Goal: Information Seeking & Learning: Find specific fact

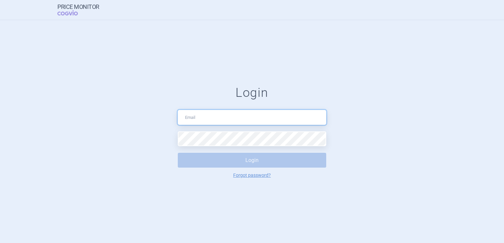
type input "[EMAIL_ADDRESS][DOMAIN_NAME]"
click at [262, 164] on button "Login" at bounding box center [252, 160] width 148 height 15
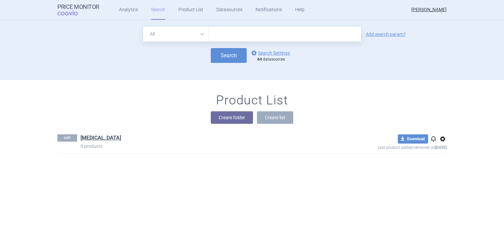
click at [257, 32] on input "text" at bounding box center [284, 34] width 152 height 15
type input "kisplyx"
click at [269, 53] on link "options Search Settings" at bounding box center [270, 53] width 40 height 8
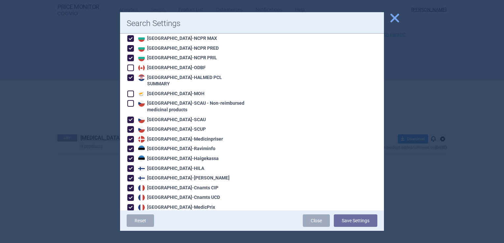
scroll to position [132, 0]
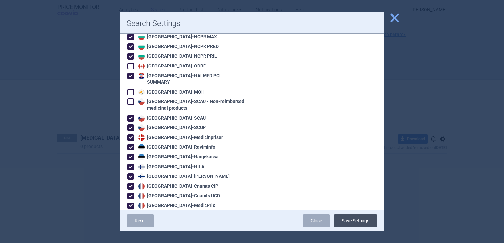
click at [370, 223] on button "Save Settings" at bounding box center [356, 221] width 44 height 13
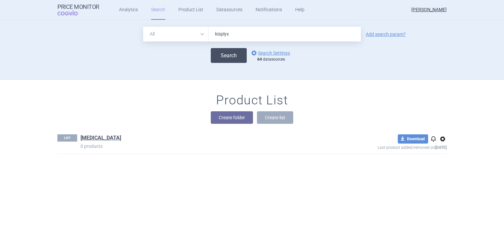
click at [222, 57] on button "Search" at bounding box center [229, 55] width 36 height 15
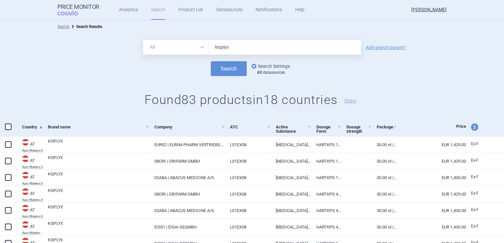
click at [272, 64] on link "options Search Settings" at bounding box center [270, 66] width 40 height 8
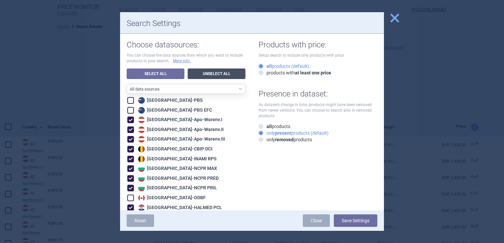
click at [223, 73] on link "Unselect All" at bounding box center [217, 74] width 58 height 11
checkbox input "false"
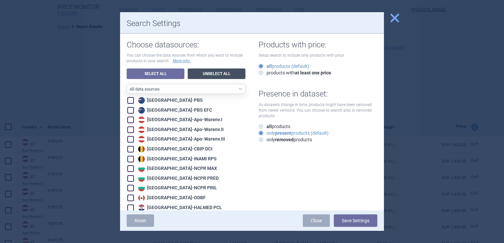
checkbox input "false"
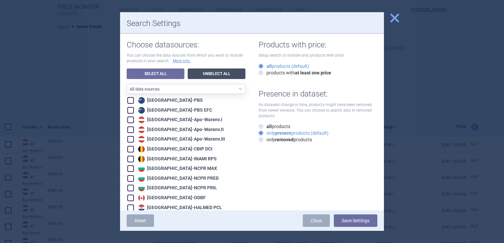
checkbox input "false"
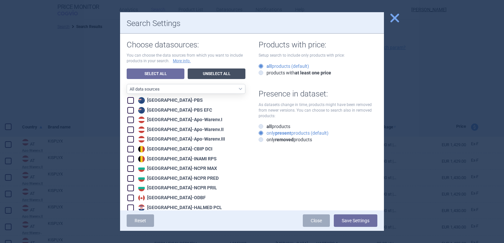
checkbox input "false"
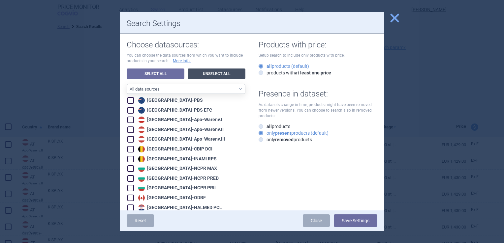
checkbox input "false"
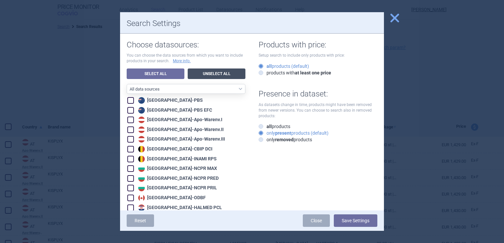
checkbox input "false"
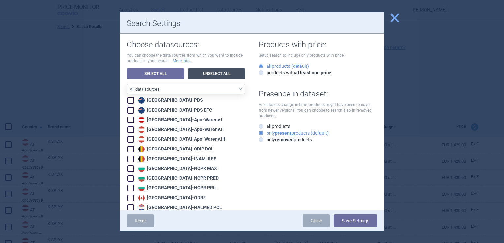
checkbox input "false"
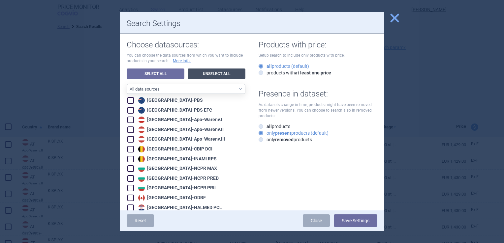
checkbox input "false"
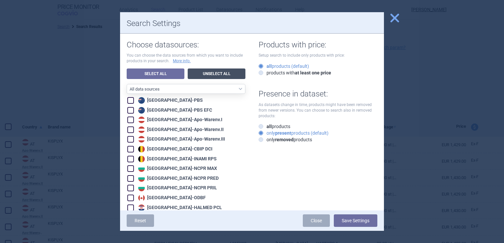
checkbox input "false"
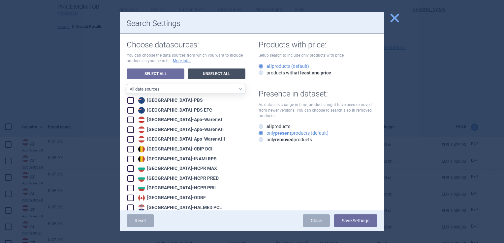
checkbox input "false"
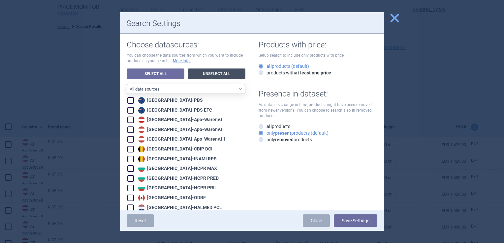
checkbox input "false"
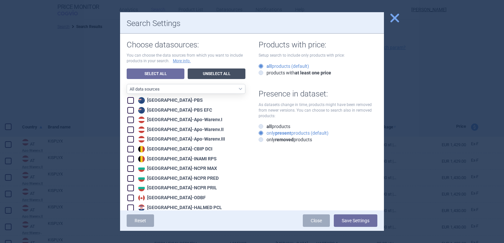
checkbox input "false"
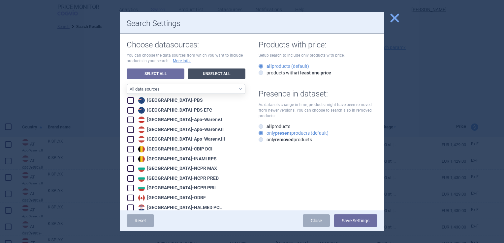
checkbox input "false"
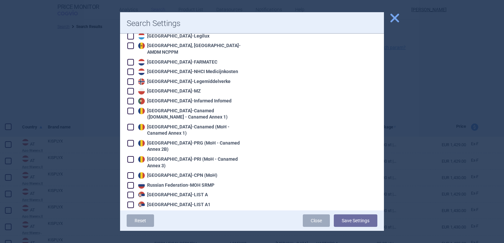
scroll to position [544, 0]
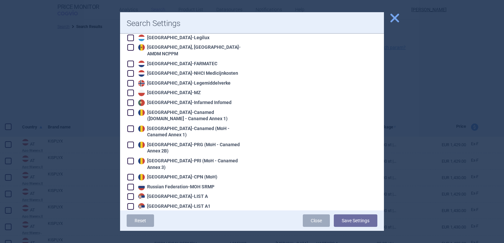
click at [130, 110] on span at bounding box center [130, 113] width 7 height 7
checkbox input "true"
drag, startPoint x: 129, startPoint y: 116, endPoint x: 131, endPoint y: 128, distance: 11.4
click at [130, 126] on span at bounding box center [130, 129] width 7 height 7
checkbox input "true"
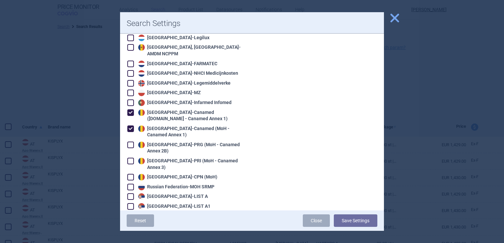
click at [131, 142] on span at bounding box center [130, 145] width 7 height 7
checkbox input "true"
click at [130, 158] on span at bounding box center [130, 161] width 7 height 7
checkbox input "true"
drag, startPoint x: 131, startPoint y: 152, endPoint x: 143, endPoint y: 160, distance: 14.3
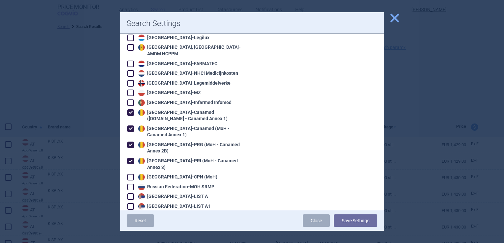
click at [131, 174] on span at bounding box center [130, 177] width 7 height 7
checkbox input "true"
click at [354, 221] on button "Save Settings" at bounding box center [356, 221] width 44 height 13
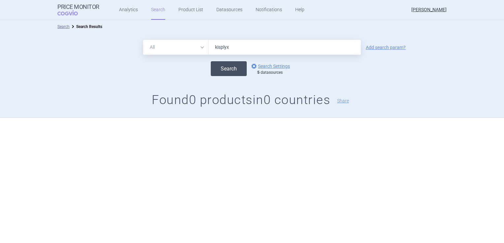
click at [235, 65] on button "Search" at bounding box center [229, 68] width 36 height 15
drag, startPoint x: 230, startPoint y: 48, endPoint x: 118, endPoint y: 25, distance: 113.9
click at [121, 25] on div "Search Search Results All Brand Name ATC Company Active Substance Country Newer…" at bounding box center [252, 69] width 504 height 98
type input "[MEDICAL_DATA]"
click at [211, 61] on button "Search" at bounding box center [229, 68] width 36 height 15
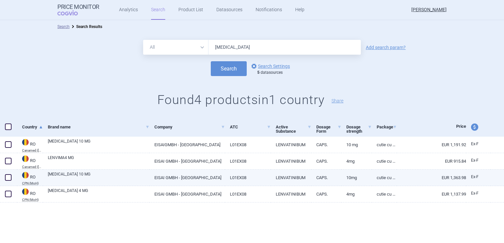
click at [88, 175] on link "[MEDICAL_DATA] 10 MG" at bounding box center [99, 178] width 102 height 12
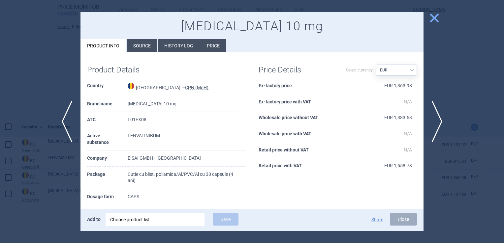
click at [409, 72] on select "Source AED AUD BGN BHD [PERSON_NAME] BRL CAD CHF CNY COP CZK DKK DZD EUR GBP HU…" at bounding box center [396, 70] width 41 height 11
select select "[PERSON_NAME]"
click at [376, 65] on select "Source AED AUD BGN BHD [PERSON_NAME] BRL CAD CHF CNY COP CZK DKK DZD EUR GBP HU…" at bounding box center [396, 70] width 41 height 11
click at [147, 43] on li "Source" at bounding box center [142, 45] width 31 height 13
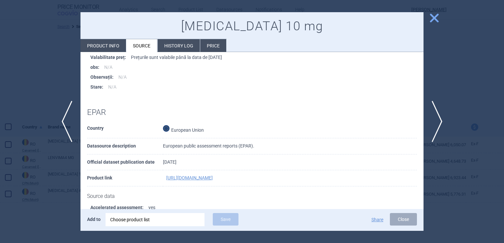
scroll to position [231, 0]
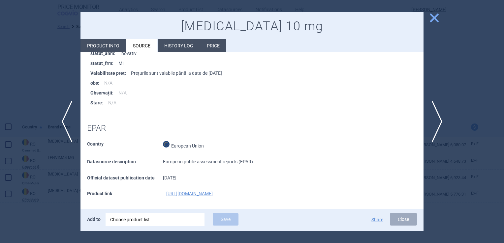
click at [439, 15] on span "close" at bounding box center [435, 18] width 12 height 12
